Goal: Information Seeking & Learning: Learn about a topic

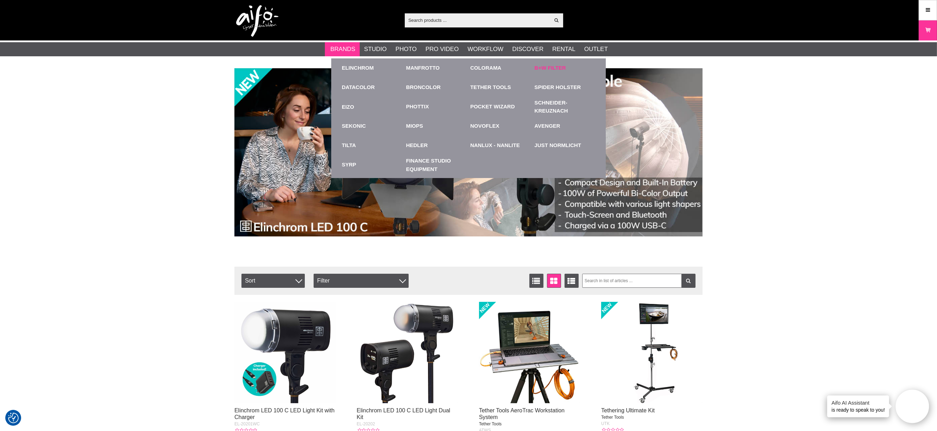
click at [548, 66] on link "B+W Filter" at bounding box center [550, 68] width 31 height 8
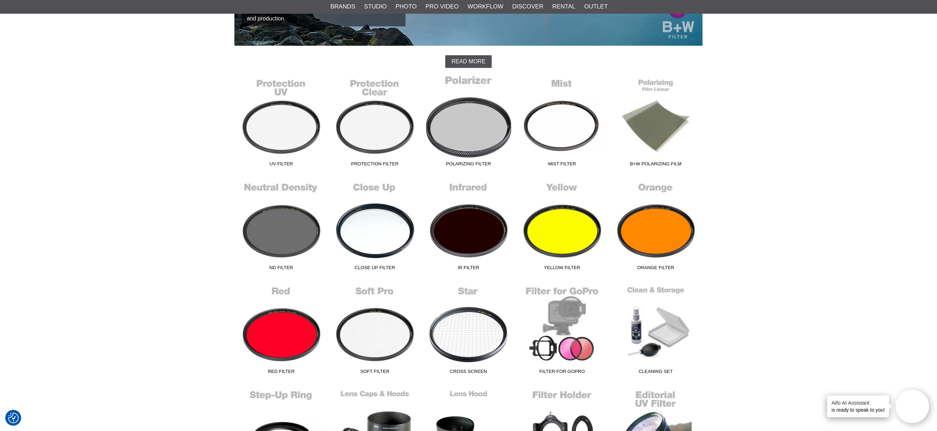
scroll to position [195, 0]
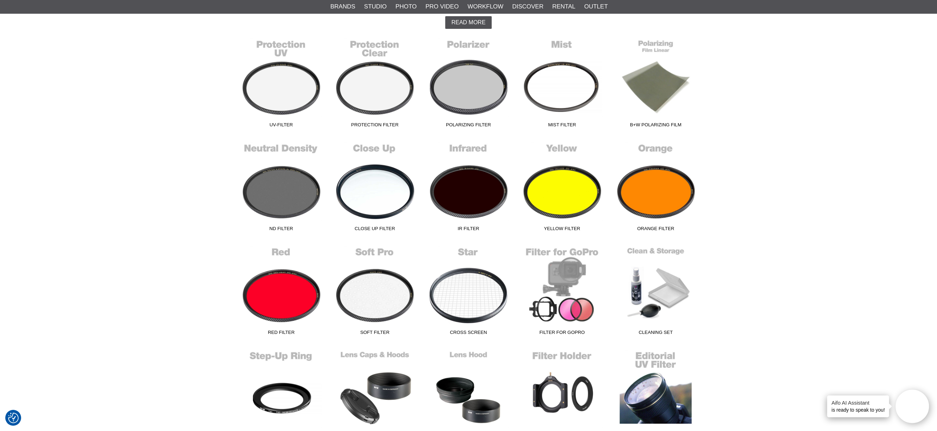
click at [205, 258] on div "Start > Shop > Brands > B+W Filter B+W Filter Professionals as well as dedicate…" at bounding box center [468, 244] width 937 height 742
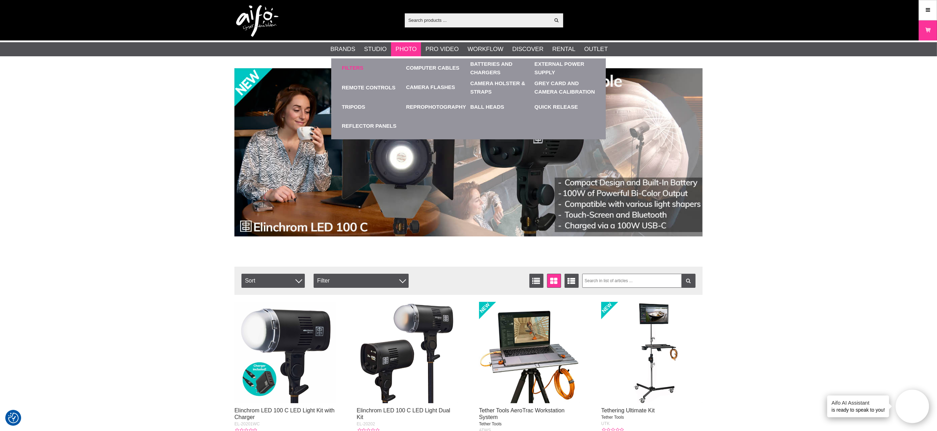
click at [353, 67] on link "Filters" at bounding box center [352, 68] width 21 height 8
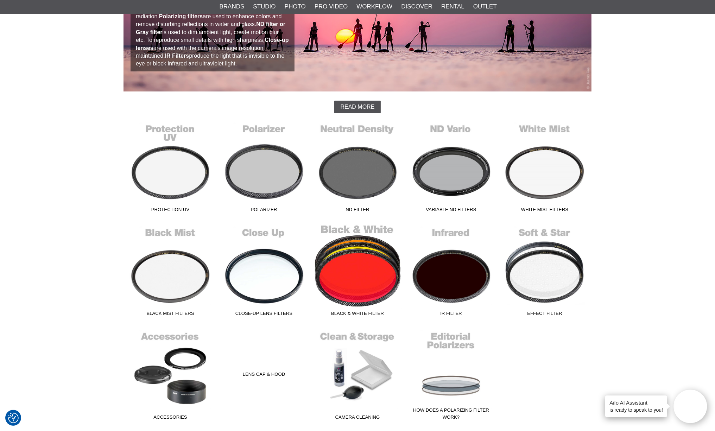
scroll to position [117, 0]
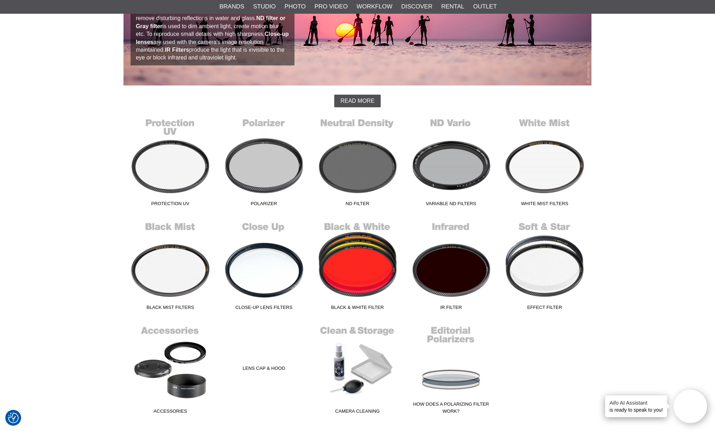
drag, startPoint x: 653, startPoint y: 195, endPoint x: 646, endPoint y: 196, distance: 7.5
click at [653, 195] on div "Start > Shop > Photo > Filters Filters Use a filter on your lens as protection …" at bounding box center [357, 218] width 715 height 535
click at [443, 276] on link "IR Filter" at bounding box center [451, 265] width 94 height 95
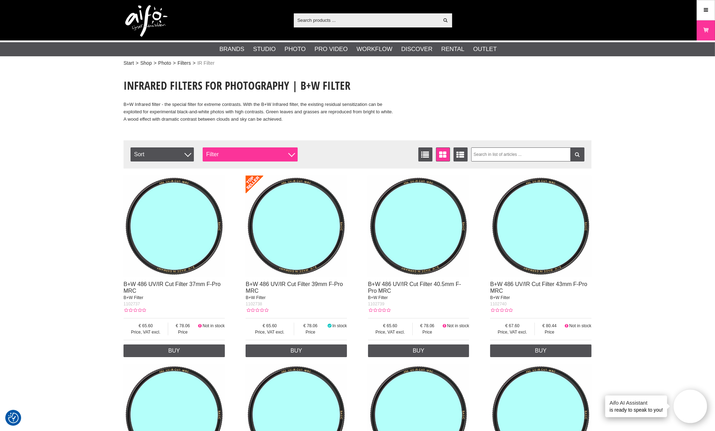
click at [285, 154] on div "Filter" at bounding box center [250, 155] width 95 height 14
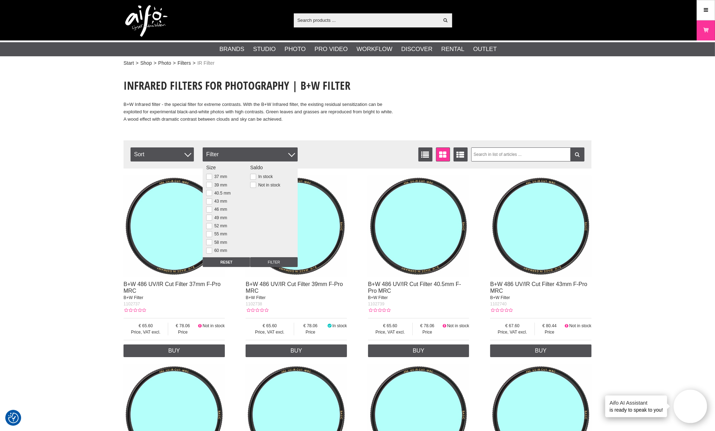
scroll to position [83, 0]
click at [210, 187] on button at bounding box center [209, 186] width 6 height 6
click at [272, 259] on input "Filter" at bounding box center [274, 262] width 48 height 10
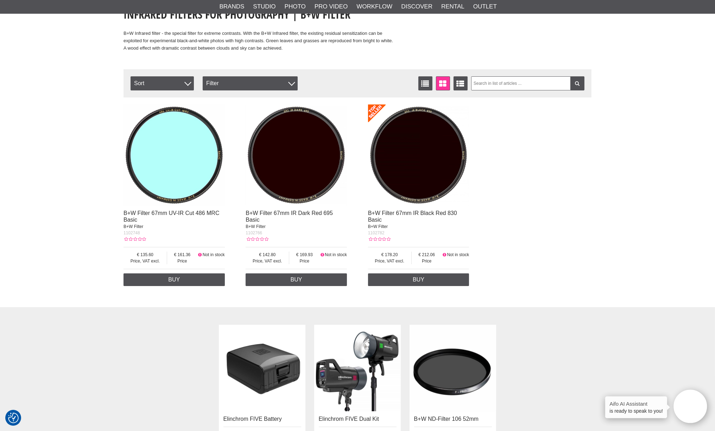
scroll to position [117, 0]
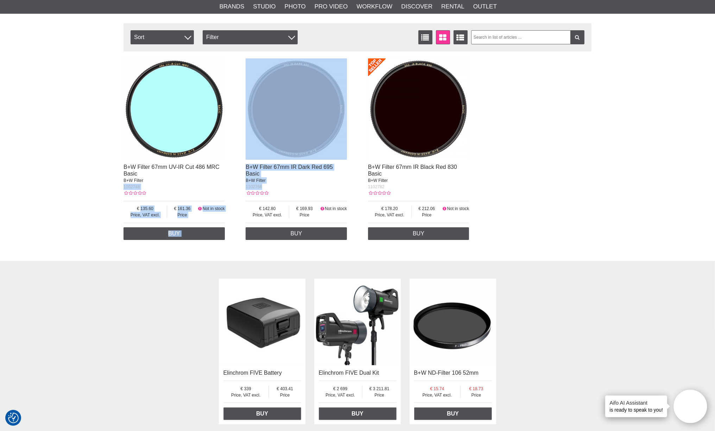
drag, startPoint x: 266, startPoint y: 187, endPoint x: 118, endPoint y: 184, distance: 148.2
click at [118, 184] on section "Infrared Filters for Photography | B+W Filter B+W Infrared filter - the special…" at bounding box center [357, 98] width 479 height 290
click at [273, 182] on div "B+W Filter" at bounding box center [296, 180] width 101 height 6
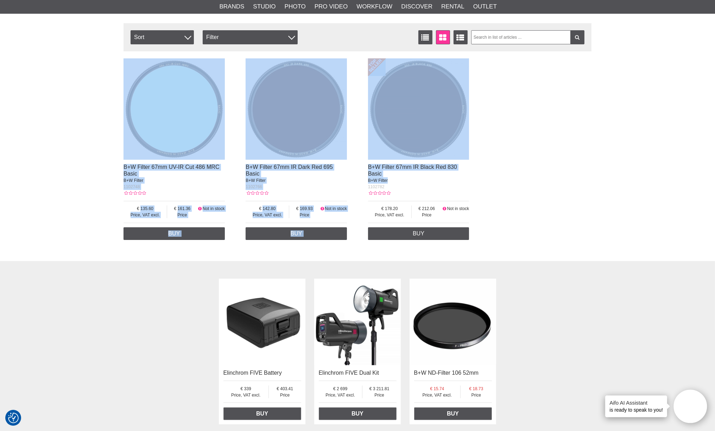
drag, startPoint x: 401, startPoint y: 183, endPoint x: 114, endPoint y: 161, distance: 288.1
click at [114, 161] on div "Start > Shop > Photo > Filters > IR Filter Infrared Filters for Photography | B…" at bounding box center [357, 214] width 715 height 526
